Goal: Transaction & Acquisition: Purchase product/service

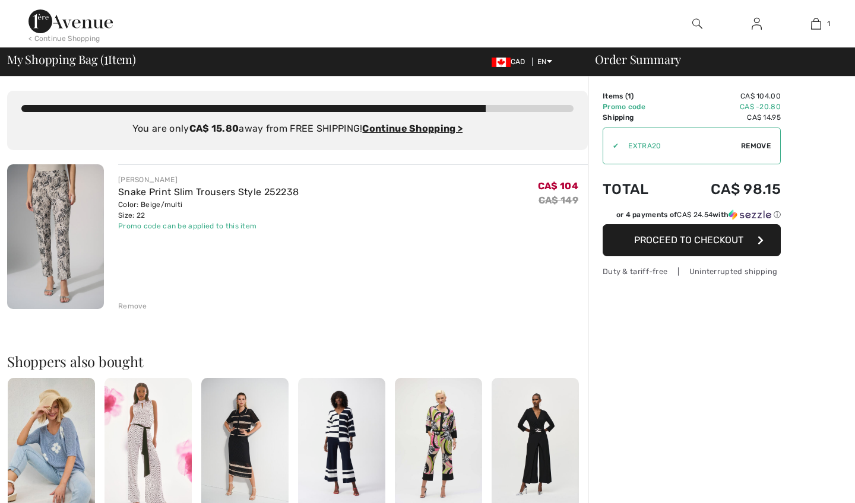
checkbox input "true"
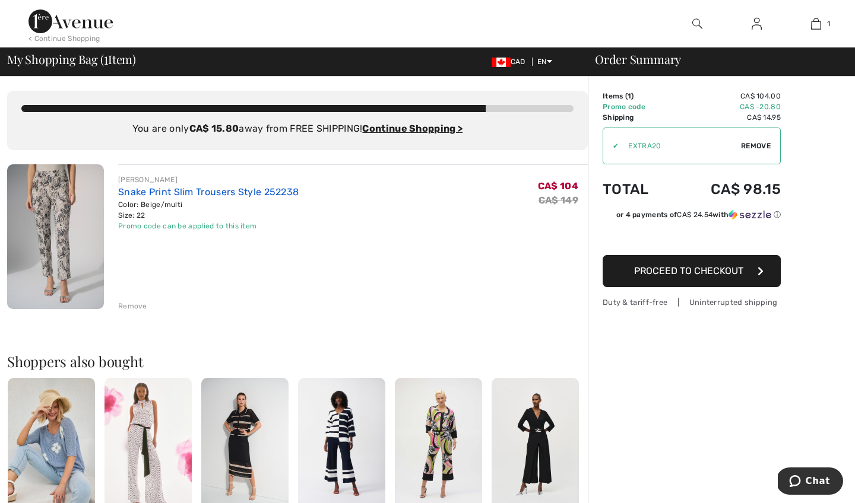
click at [208, 192] on link "Snake Print Slim Trousers Style 252238" at bounding box center [208, 191] width 180 height 11
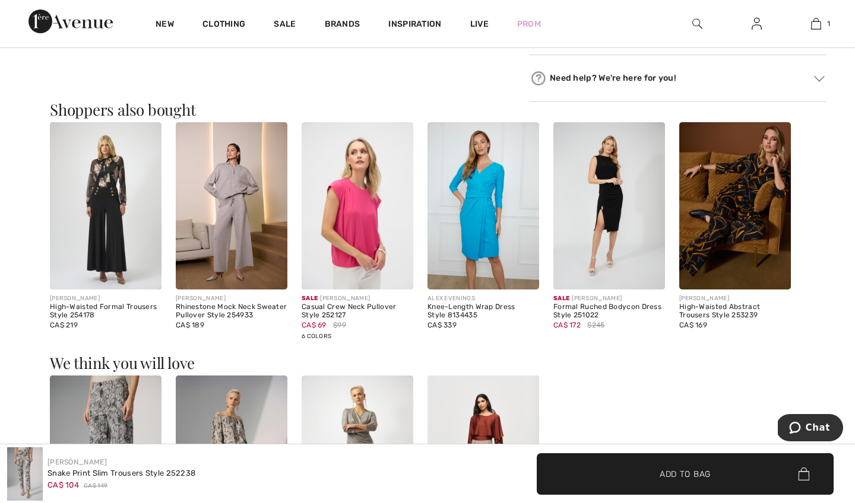
scroll to position [1089, 0]
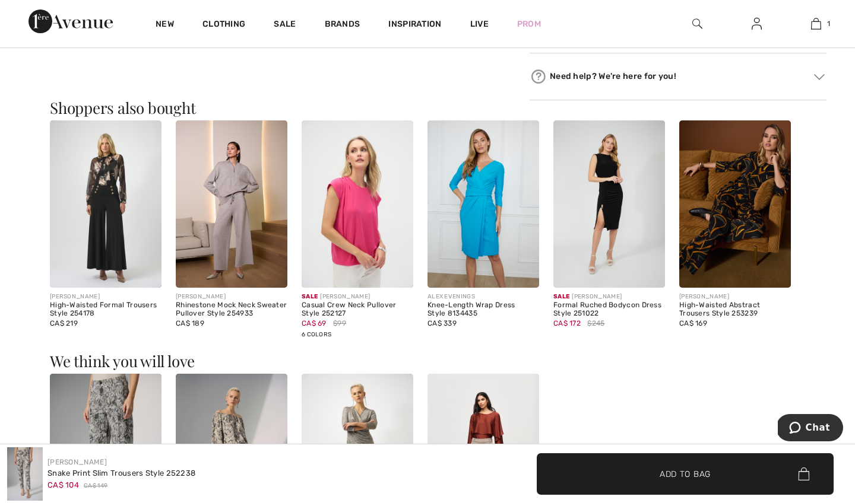
click at [737, 214] on img at bounding box center [735, 203] width 112 height 167
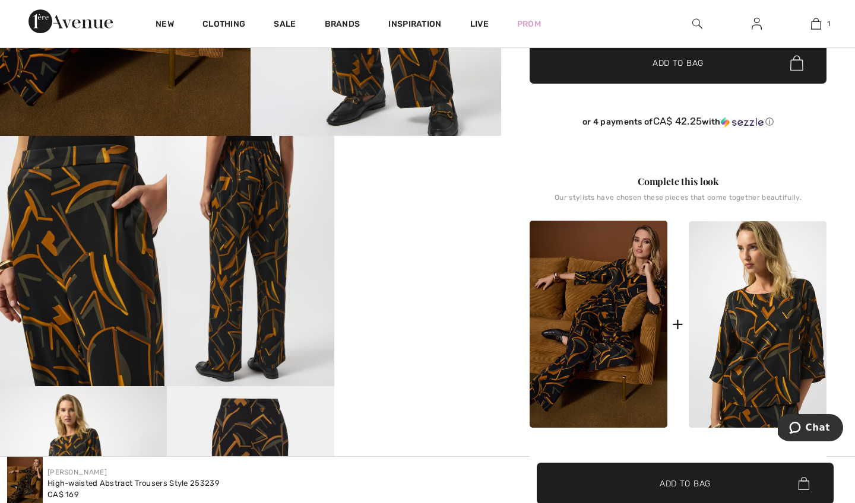
scroll to position [478, 0]
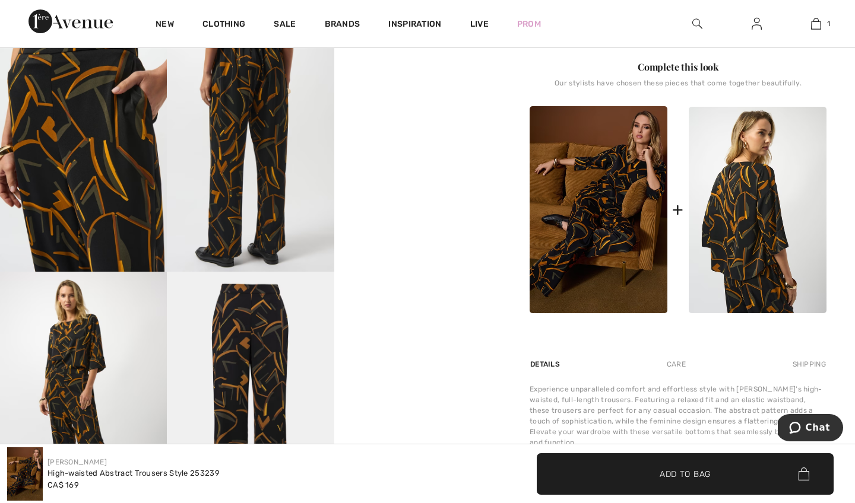
click at [760, 233] on img at bounding box center [757, 210] width 138 height 207
